Goal: Information Seeking & Learning: Learn about a topic

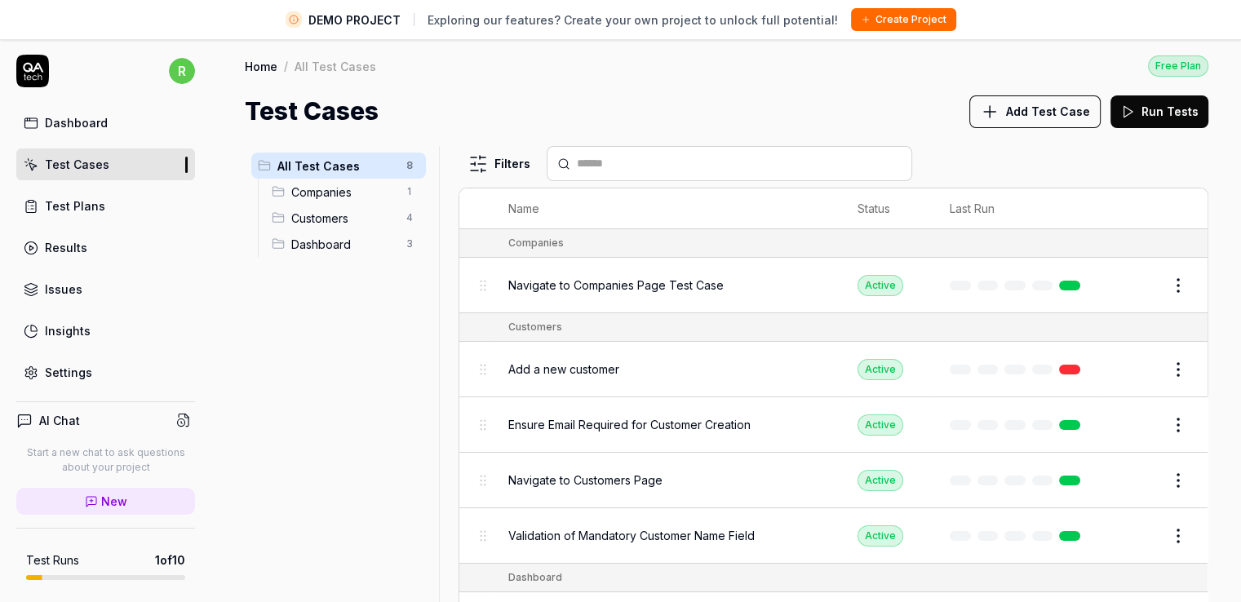
click at [176, 75] on html "DEMO PROJECT Exploring our features? Create your own project to unlock full pot…" at bounding box center [620, 320] width 1241 height 640
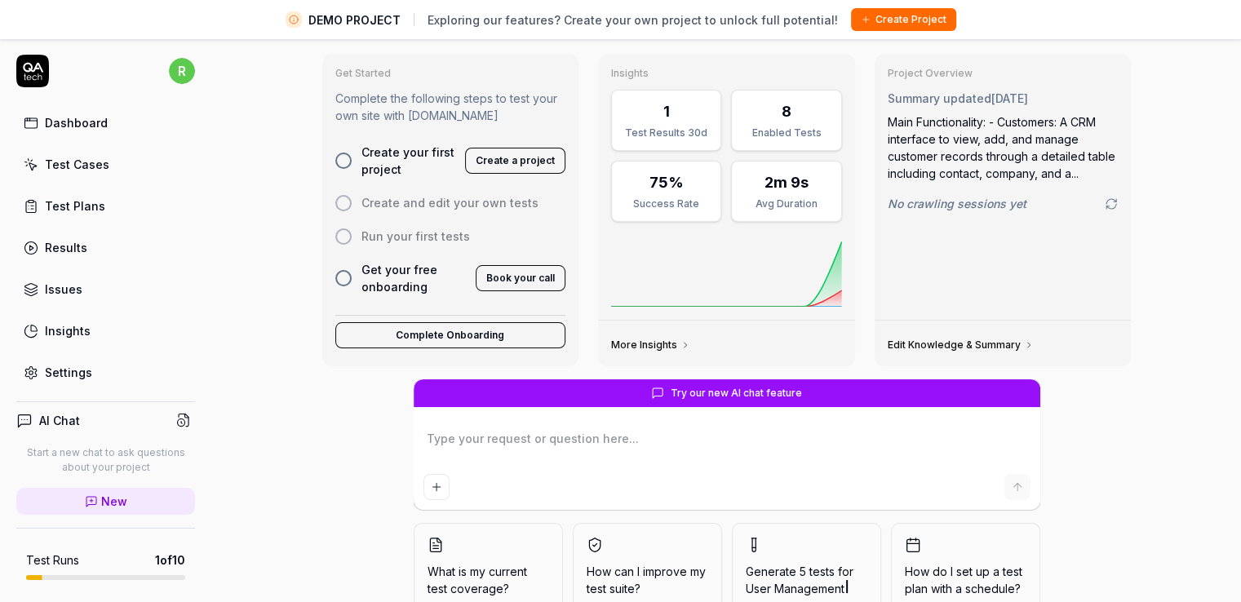
scroll to position [82, 0]
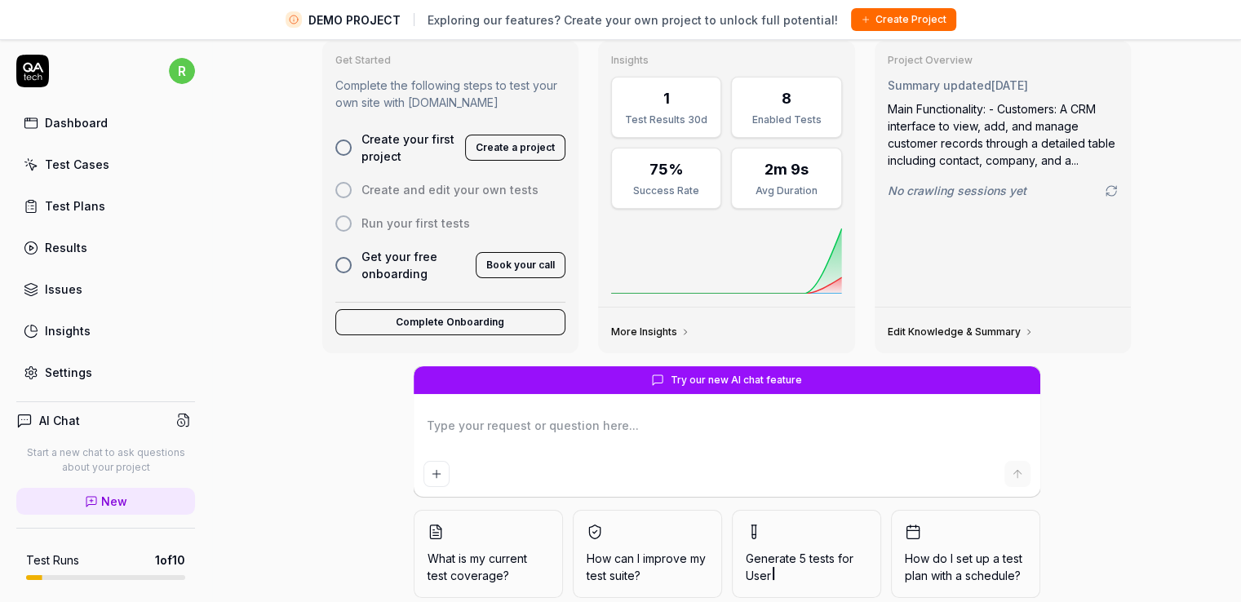
type textarea "*"
click at [733, 275] on icon at bounding box center [726, 260] width 231 height 65
click at [680, 330] on icon at bounding box center [685, 332] width 10 height 10
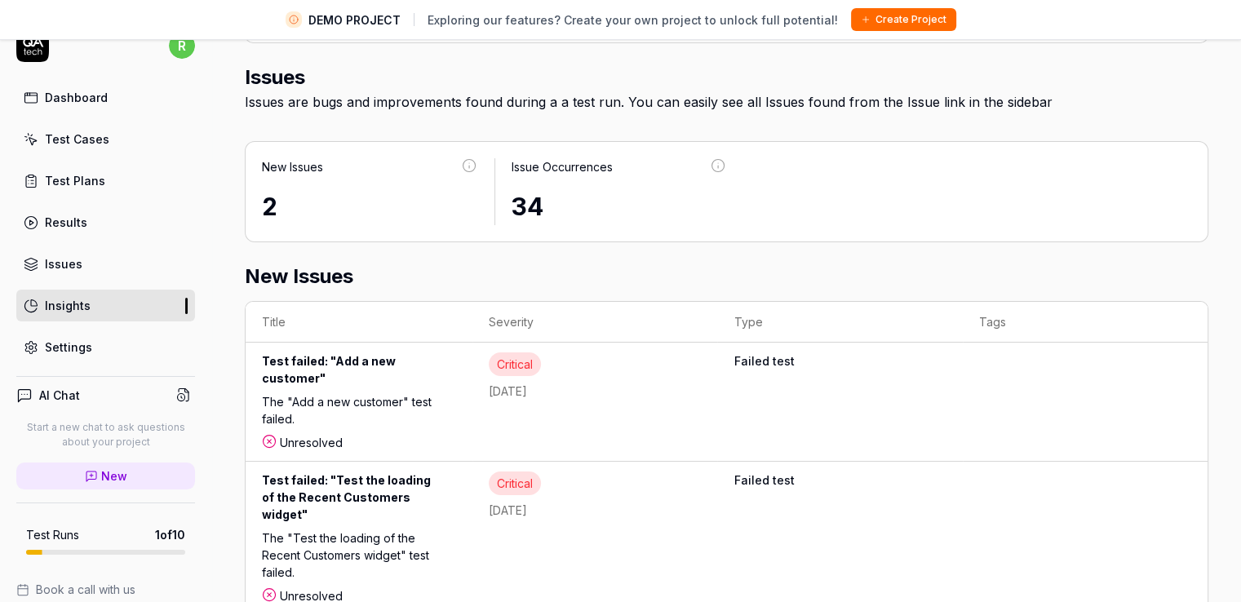
scroll to position [38, 0]
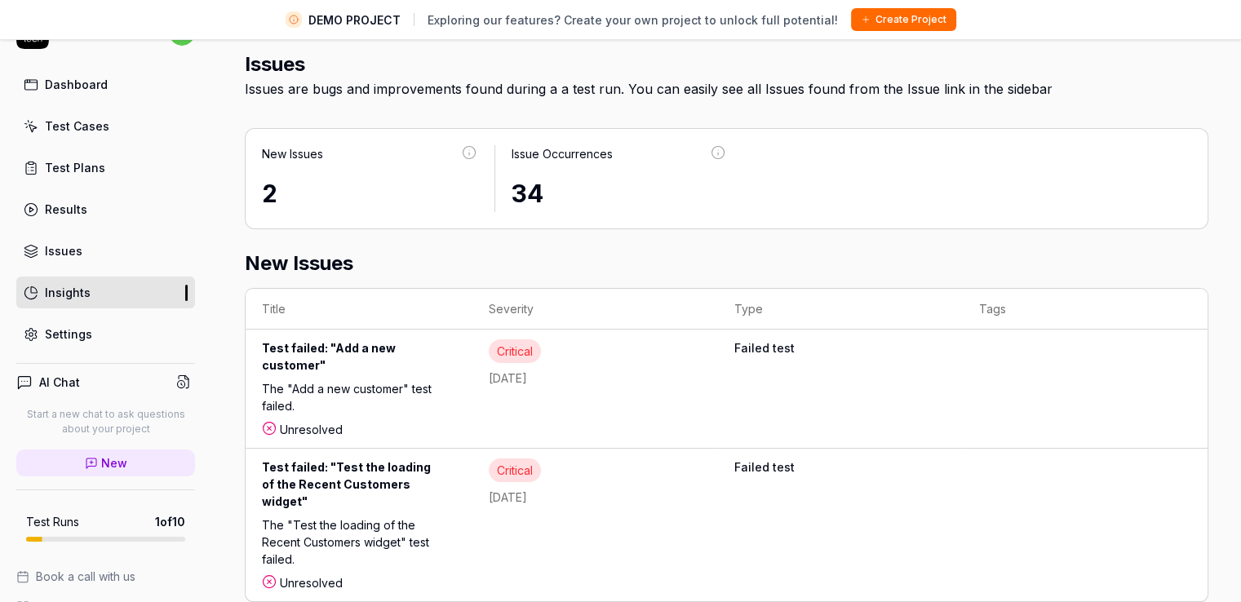
click at [300, 574] on div "Unresolved" at bounding box center [359, 582] width 194 height 17
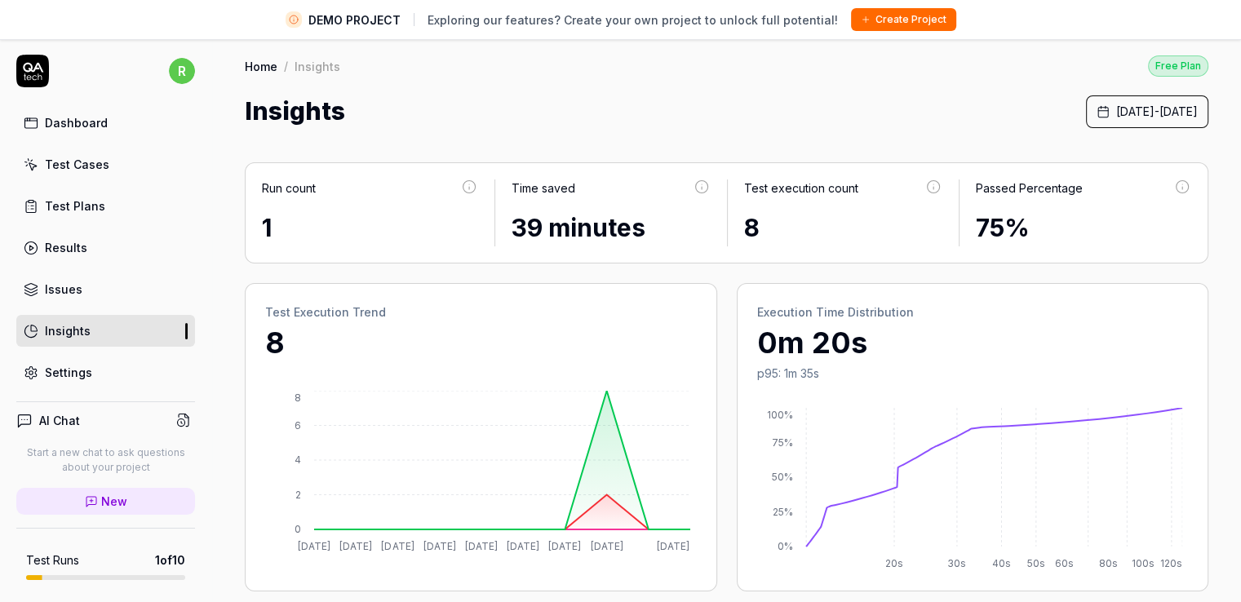
click at [724, 340] on div "Test Execution Trend 8 1 Sept 2 Sept 3 Sept 4 Sept 5 Sept 6 Sept 7 Sept 8 Sept …" at bounding box center [727, 437] width 964 height 308
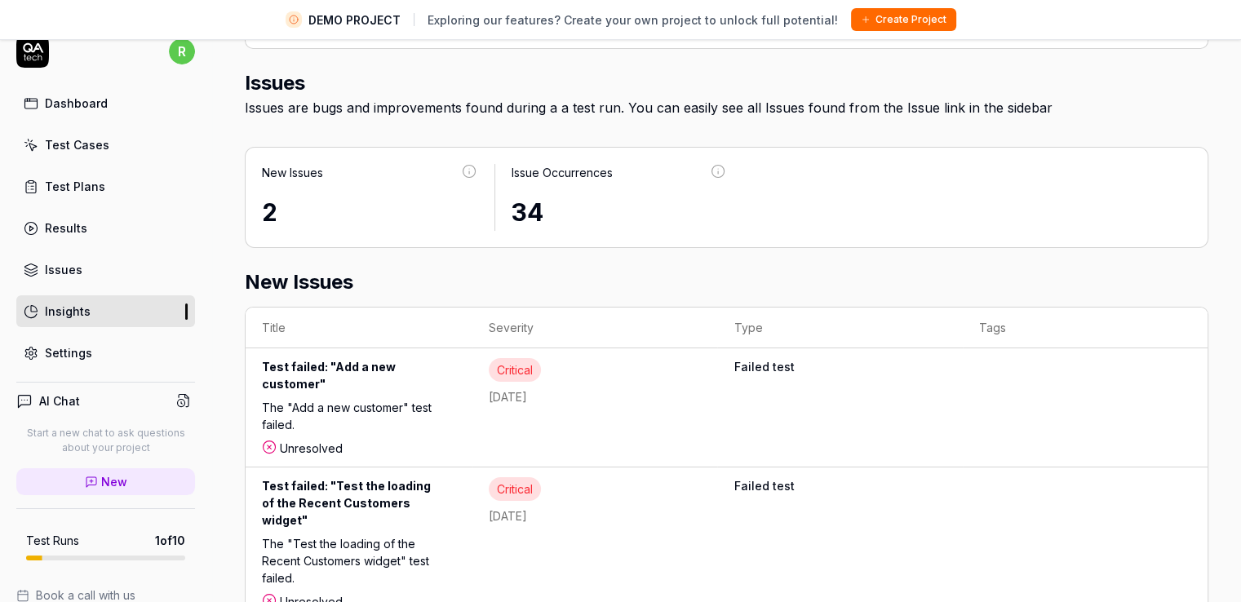
scroll to position [38, 0]
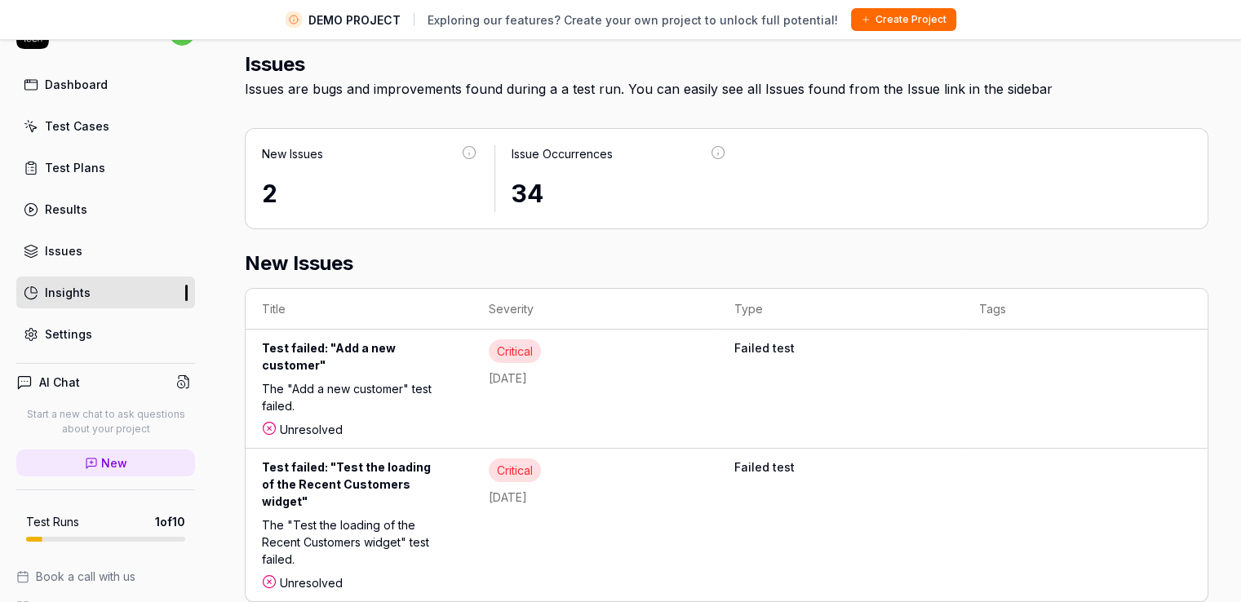
click at [649, 578] on div "Run count 1 Time saved 39 minutes Test execution count 8 Passed Percentage 75% …" at bounding box center [726, 17] width 1029 height 1236
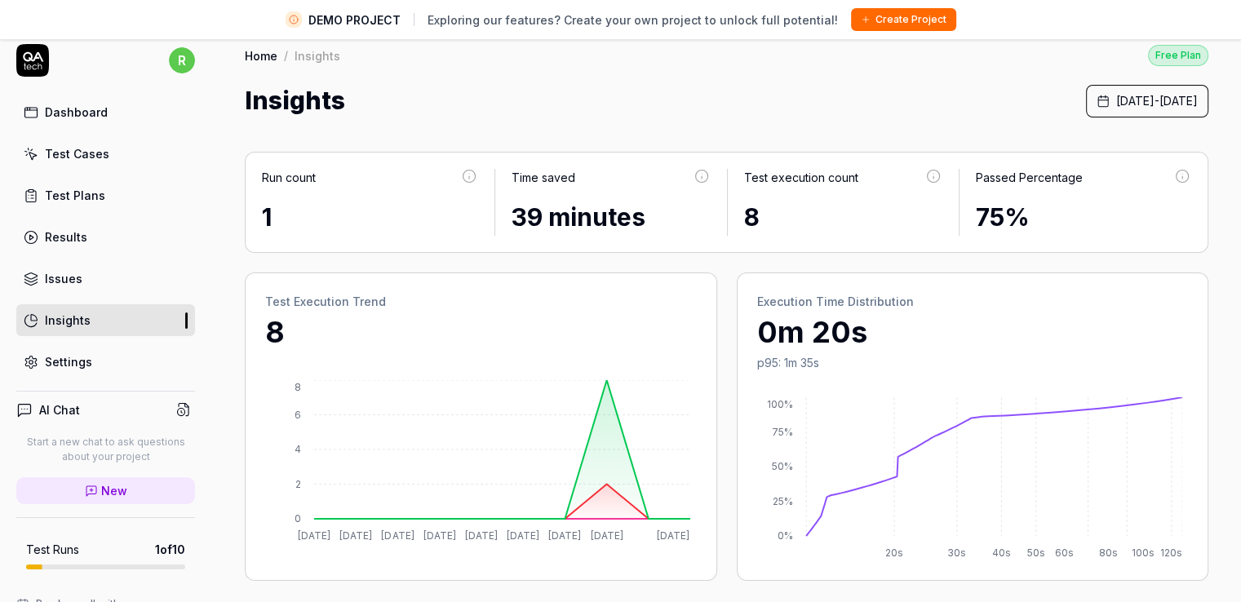
scroll to position [0, 0]
